Goal: Task Accomplishment & Management: Complete application form

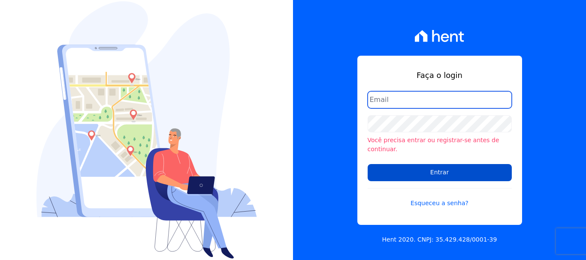
type input "rodrigo.villalva@grupozarin.com.br"
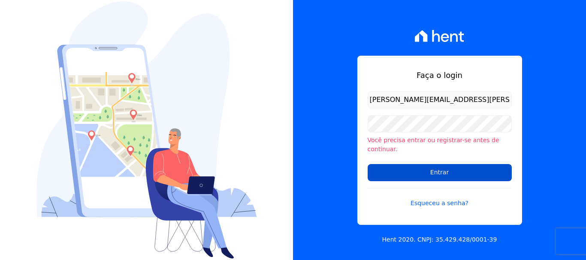
click at [443, 172] on input "Entrar" at bounding box center [439, 172] width 144 height 17
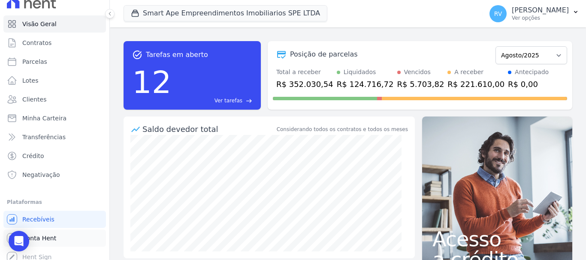
scroll to position [16, 0]
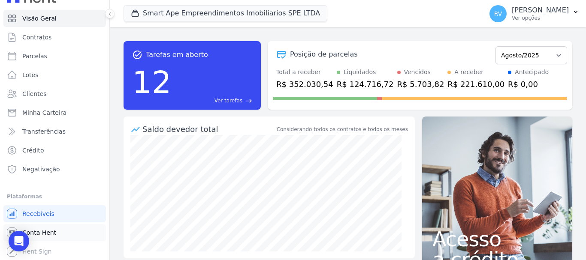
click at [56, 231] on link "Conta Hent" at bounding box center [54, 232] width 102 height 17
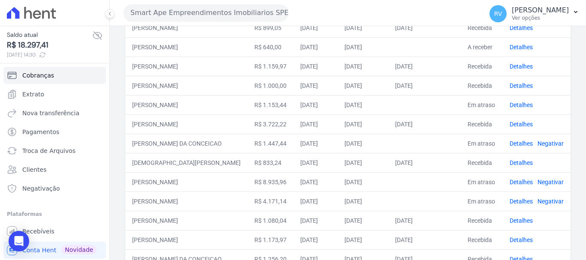
scroll to position [172, 0]
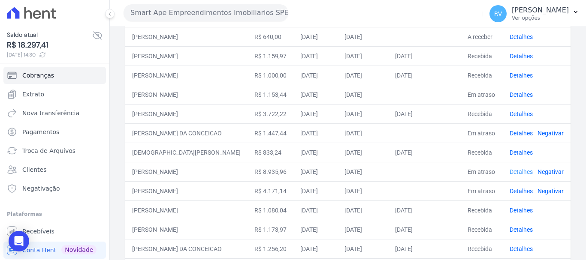
click at [517, 173] on link "Detalhes" at bounding box center [520, 172] width 23 height 7
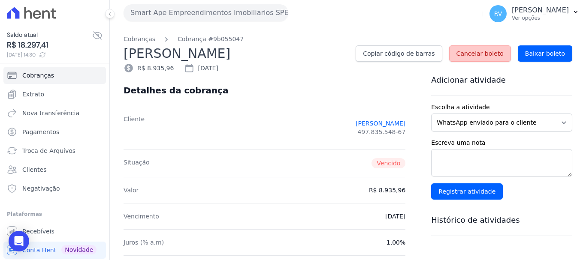
click at [486, 56] on span "Cancelar boleto" at bounding box center [479, 53] width 47 height 9
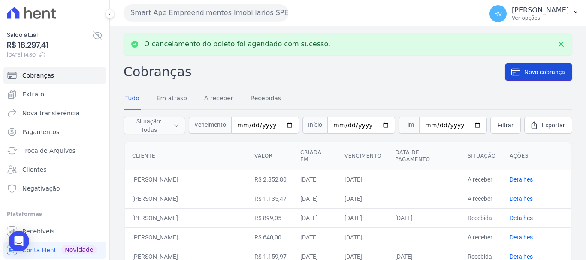
click at [543, 70] on span "Nova cobrança" at bounding box center [544, 72] width 41 height 9
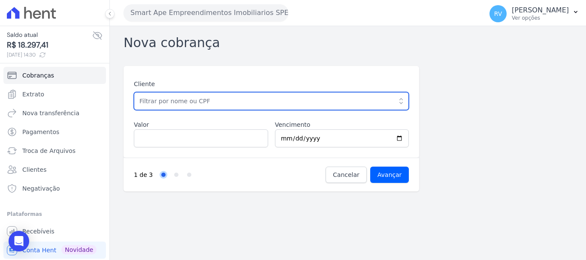
click at [177, 102] on input "text" at bounding box center [271, 101] width 275 height 18
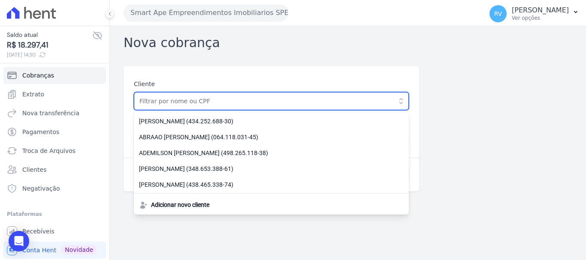
paste input "[PERSON_NAME]"
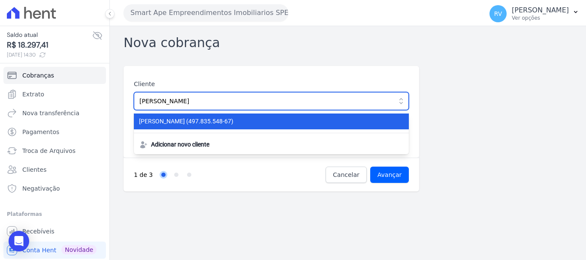
type input "[PERSON_NAME]"
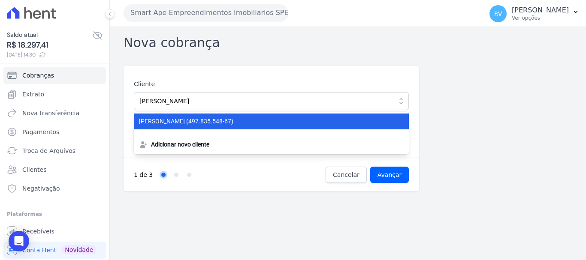
click at [226, 126] on span "[PERSON_NAME] (497.835.548-67)" at bounding box center [266, 121] width 254 height 9
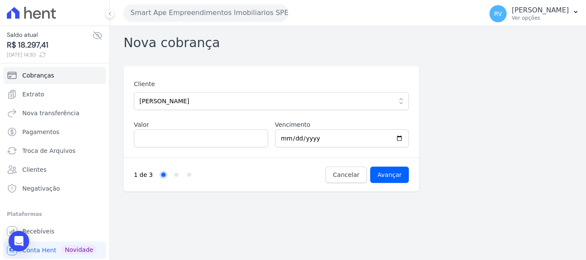
click at [191, 125] on label "Valor" at bounding box center [201, 124] width 134 height 9
click at [191, 129] on input "Valor" at bounding box center [201, 138] width 134 height 18
click at [198, 146] on input "Valor" at bounding box center [201, 138] width 134 height 18
paste input "8.93596"
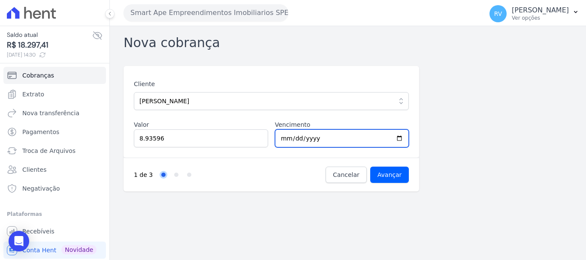
click at [348, 138] on input "[DATE]" at bounding box center [342, 138] width 134 height 18
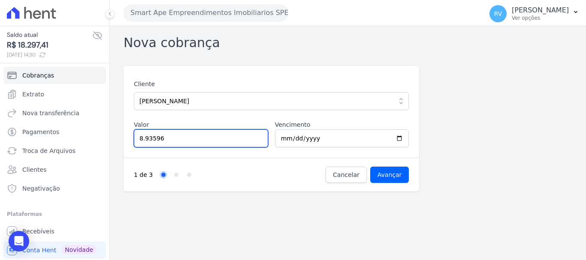
click at [145, 137] on input "8.93596" at bounding box center [201, 138] width 134 height 18
click at [152, 136] on input "893596" at bounding box center [201, 138] width 134 height 18
type input "8935.96"
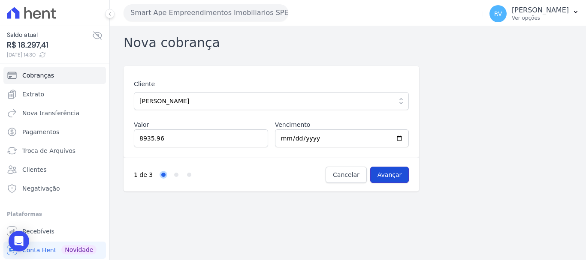
click at [399, 169] on input "Avançar" at bounding box center [389, 175] width 39 height 16
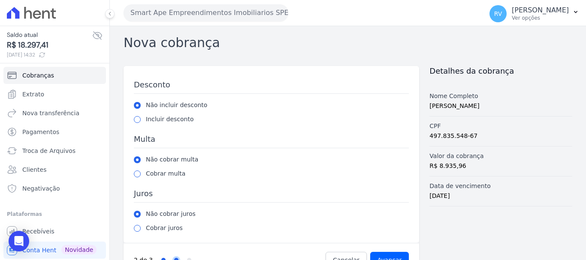
scroll to position [24, 0]
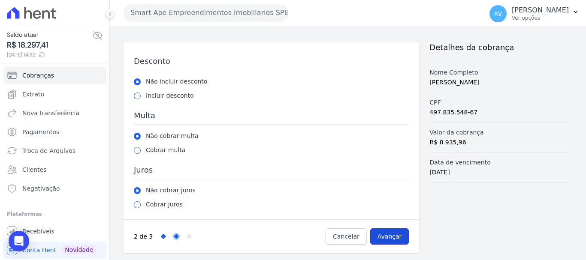
click at [379, 241] on input "Avançar" at bounding box center [389, 237] width 39 height 16
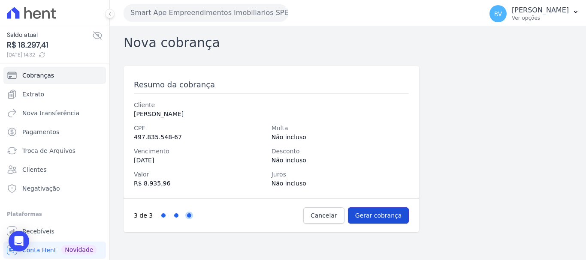
click at [393, 217] on input "Gerar cobrança" at bounding box center [378, 216] width 61 height 16
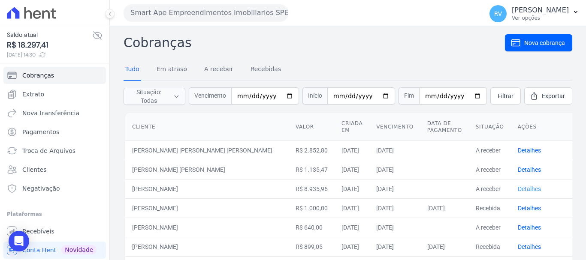
click at [519, 189] on link "Detalhes" at bounding box center [529, 189] width 23 height 7
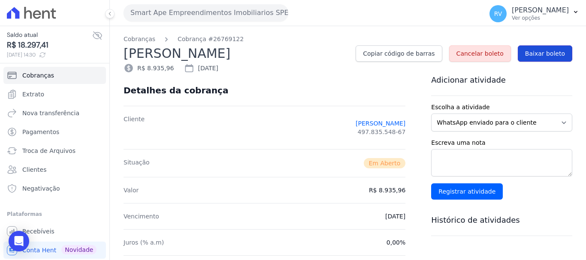
click at [540, 55] on span "Baixar boleto" at bounding box center [545, 53] width 40 height 9
